Goal: Task Accomplishment & Management: Manage account settings

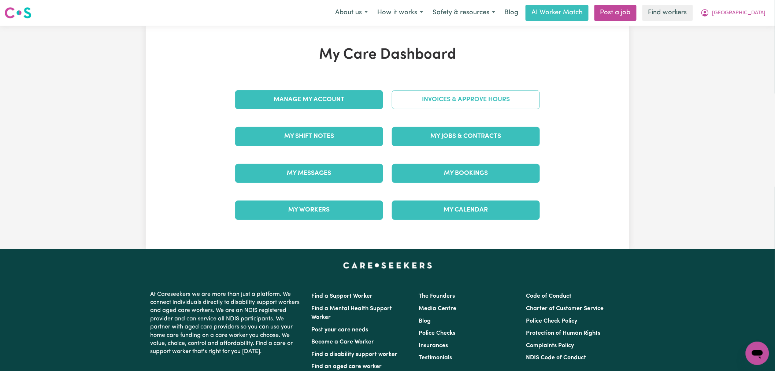
click at [467, 105] on link "Invoices & Approve Hours" at bounding box center [466, 99] width 148 height 19
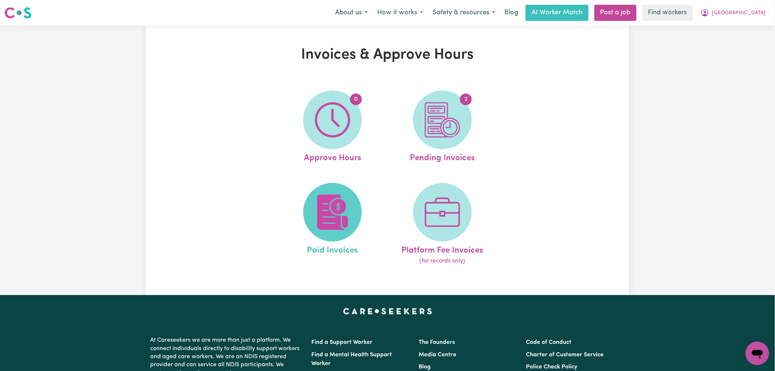
click at [321, 223] on img at bounding box center [332, 212] width 35 height 35
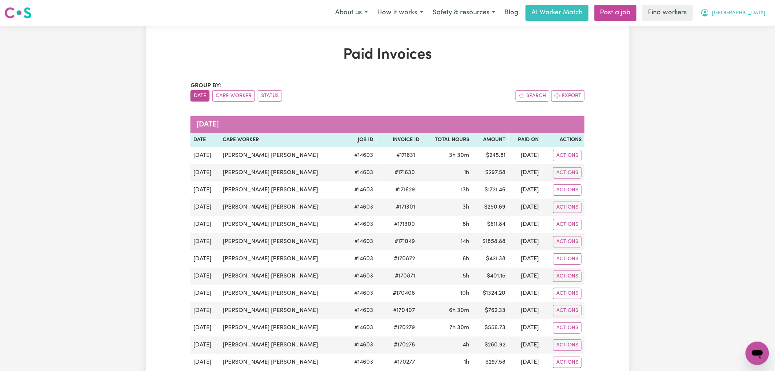
click at [751, 14] on button "[GEOGRAPHIC_DATA]" at bounding box center [733, 12] width 75 height 15
click at [749, 43] on link "Logout" at bounding box center [742, 42] width 58 height 14
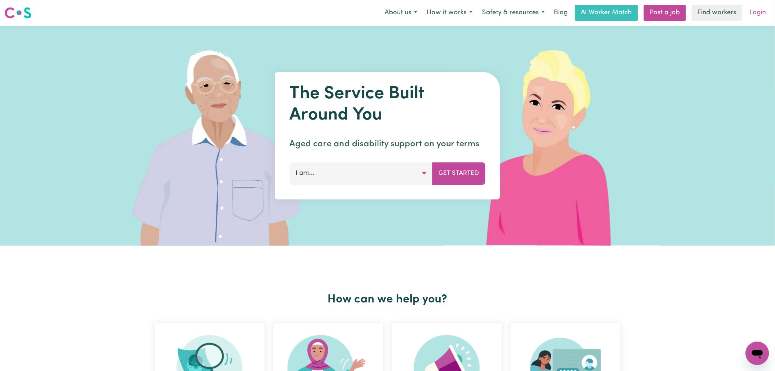
click at [755, 16] on link "Login" at bounding box center [758, 13] width 25 height 16
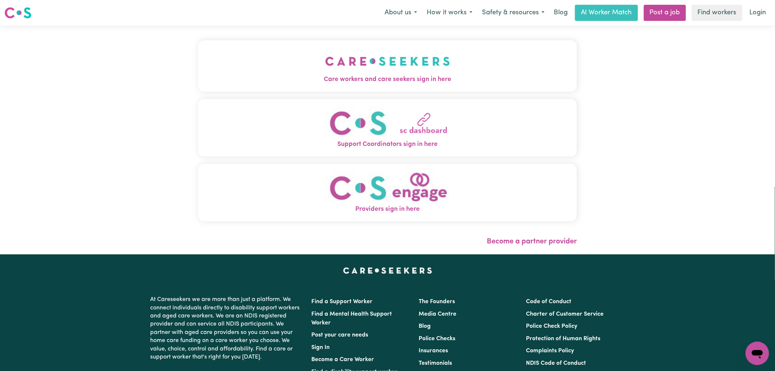
click at [198, 86] on button "Care workers and care seekers sign in here" at bounding box center [387, 65] width 379 height 51
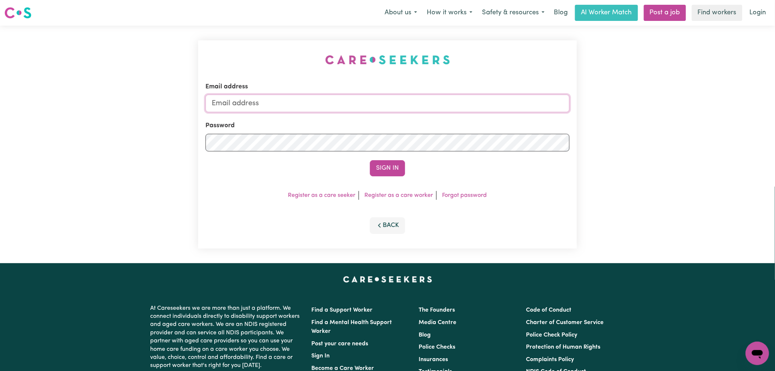
type input "[PERSON_NAME][EMAIL_ADDRESS][DOMAIN_NAME]"
click at [388, 169] on button "Sign In" at bounding box center [387, 168] width 35 height 16
